Goal: Transaction & Acquisition: Purchase product/service

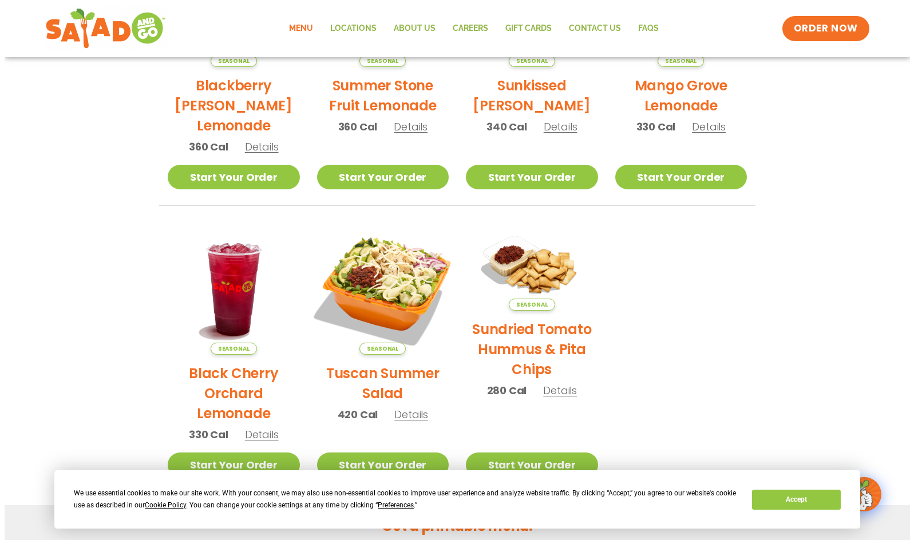
scroll to position [458, 0]
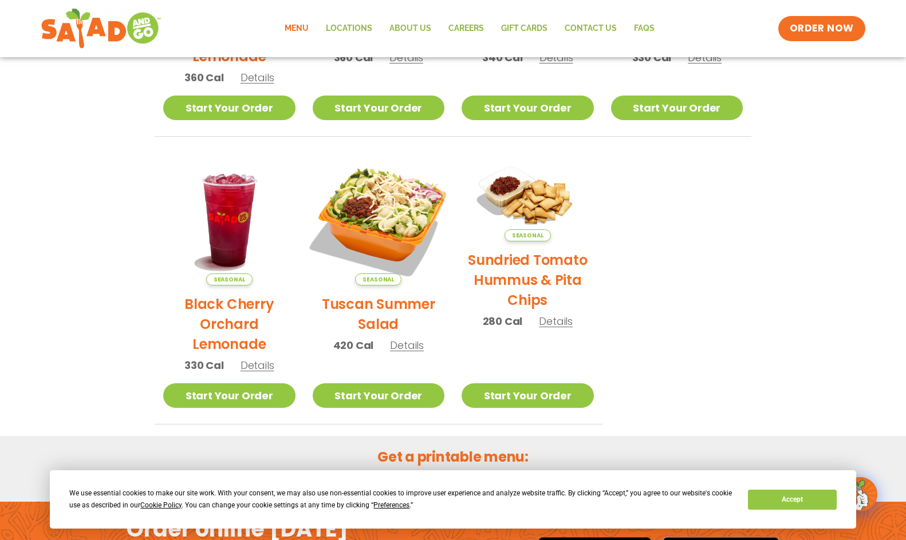
click at [405, 188] on img at bounding box center [378, 219] width 155 height 155
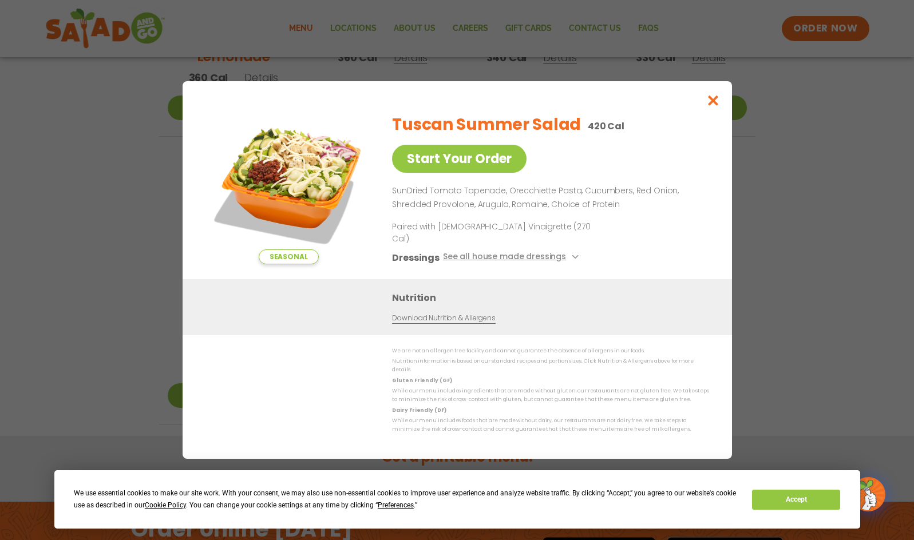
click at [334, 199] on img at bounding box center [288, 184] width 160 height 160
click at [710, 106] on icon "Close modal" at bounding box center [713, 100] width 14 height 12
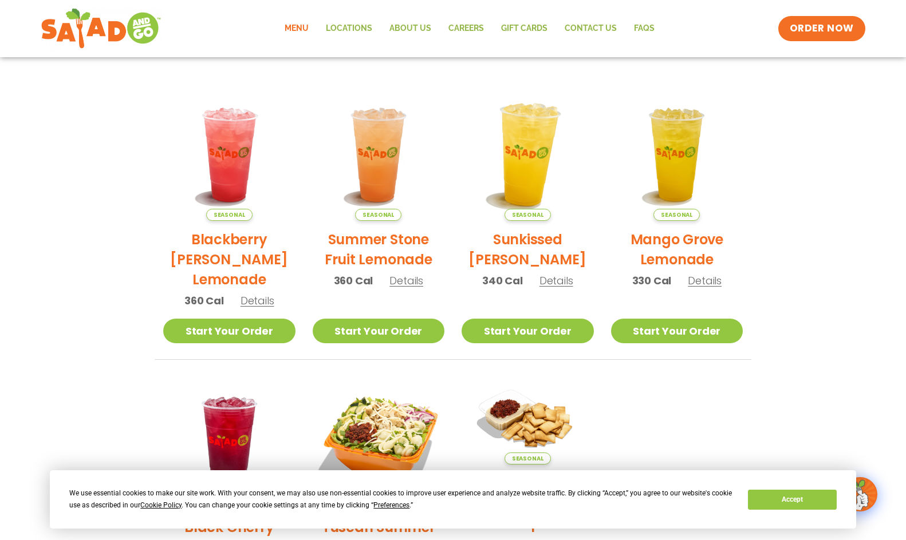
scroll to position [171, 0]
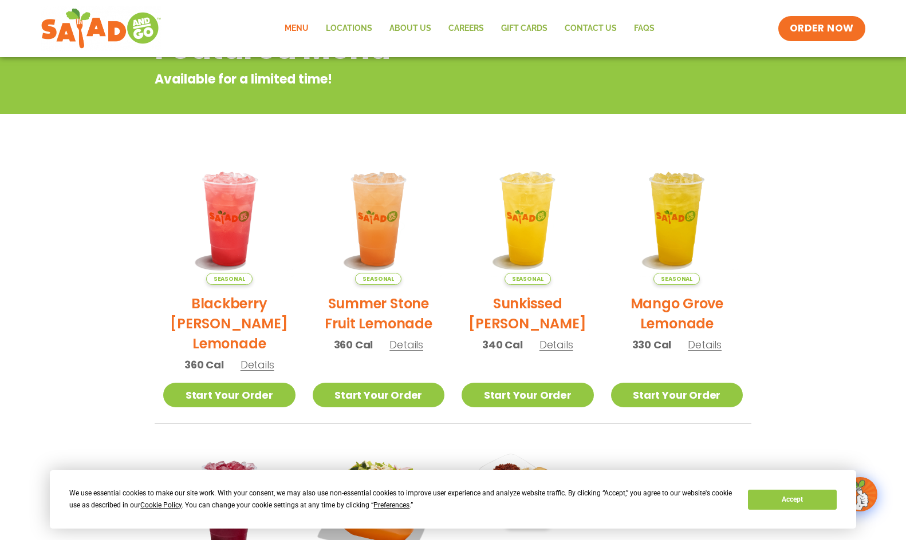
click at [303, 30] on link "Menu" at bounding box center [296, 28] width 41 height 26
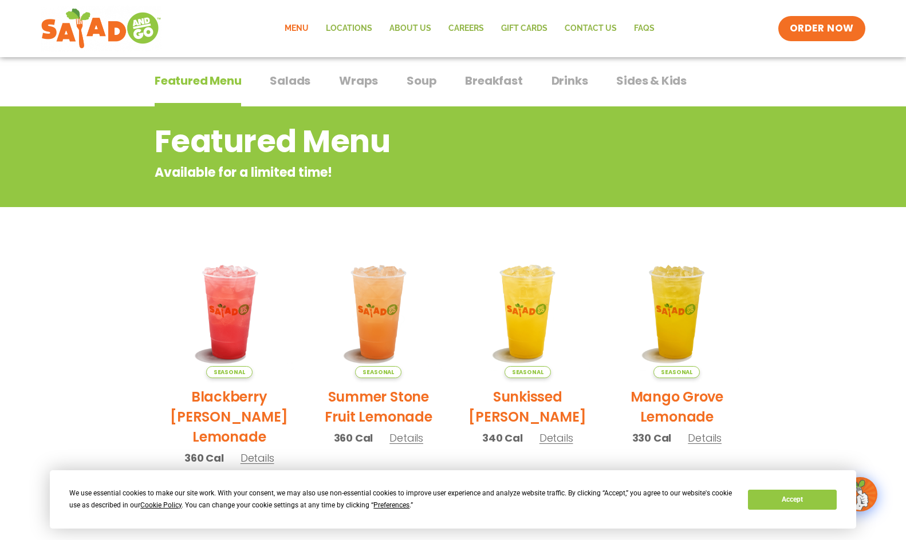
scroll to position [57, 0]
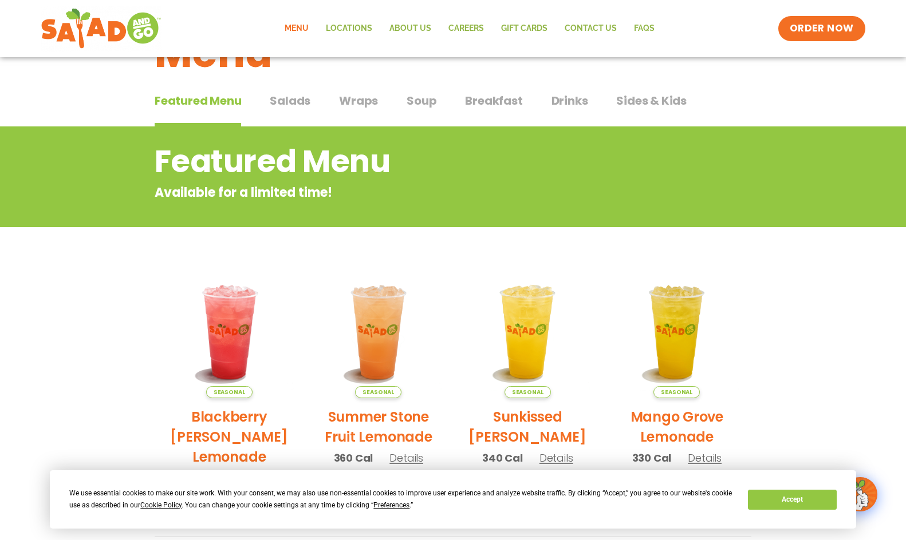
click at [293, 102] on span "Salads" at bounding box center [290, 100] width 41 height 17
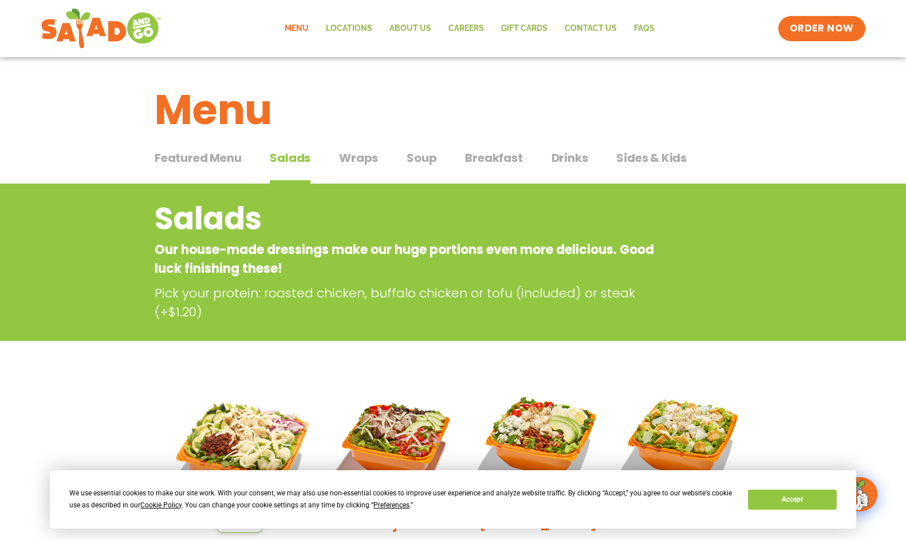
click at [417, 157] on span "Soup" at bounding box center [421, 157] width 30 height 17
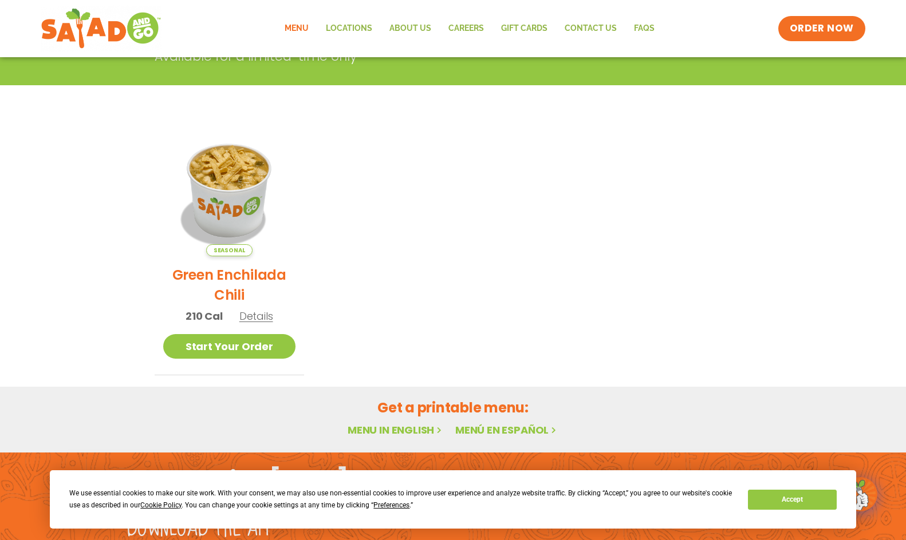
scroll to position [229, 0]
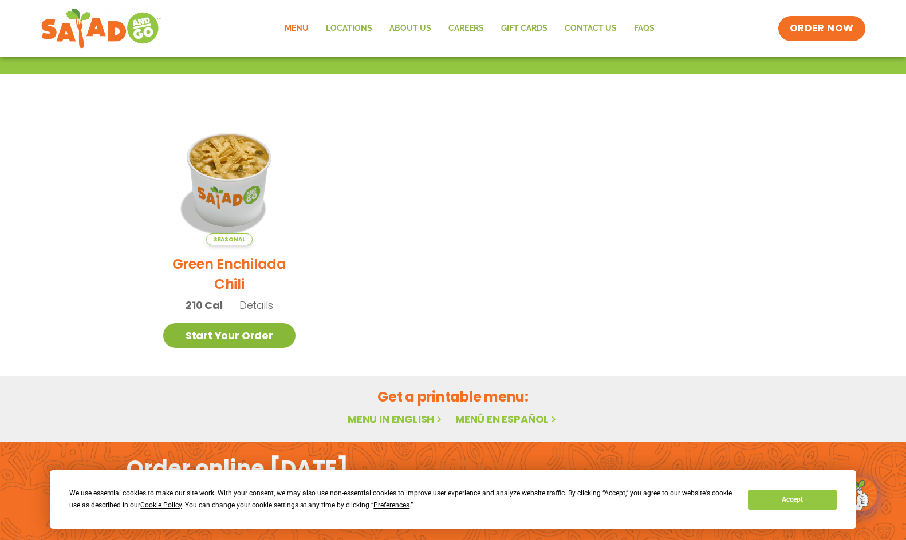
click at [270, 339] on link "Start Your Order" at bounding box center [229, 335] width 132 height 25
